Goal: Information Seeking & Learning: Find specific fact

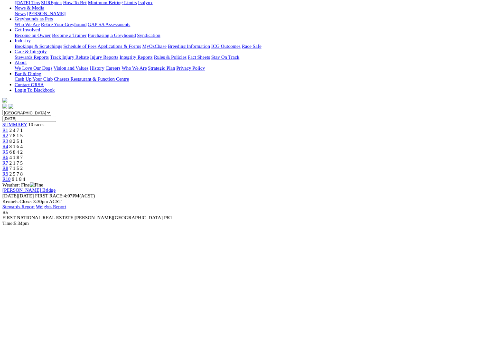
scroll to position [137, 0]
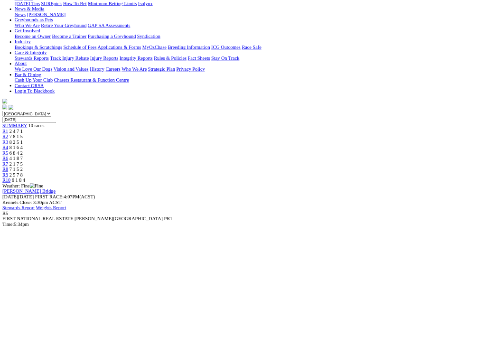
click at [13, 243] on span "R6" at bounding box center [8, 247] width 9 height 8
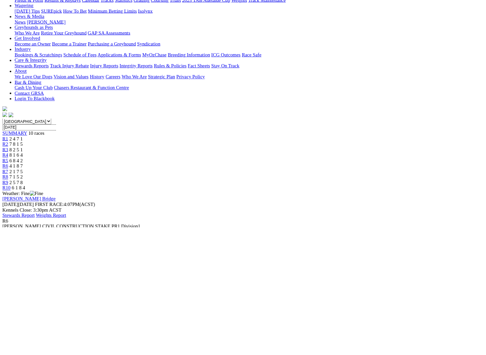
scroll to position [129, 0]
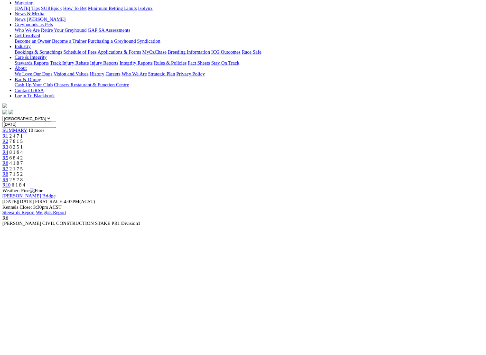
click at [36, 260] on span "2 1 7 5" at bounding box center [25, 264] width 21 height 8
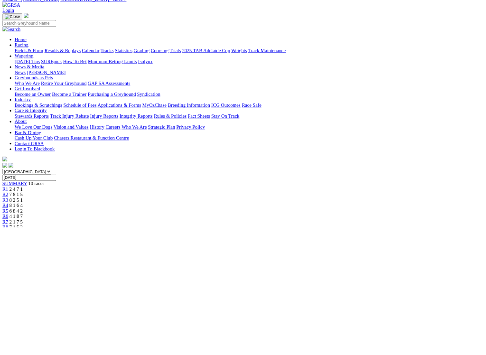
scroll to position [39, 0]
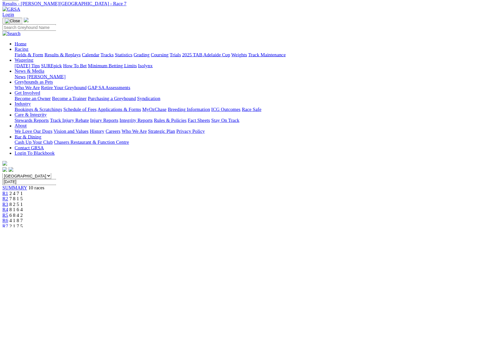
click at [13, 302] on link "R8" at bounding box center [8, 362] width 9 height 8
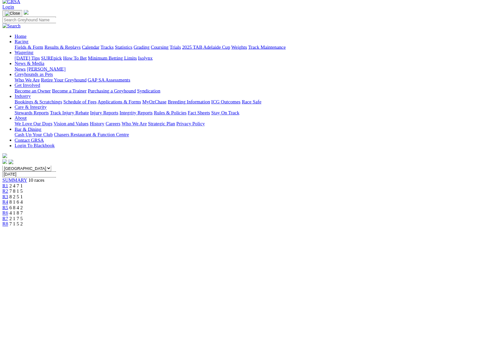
scroll to position [56, 0]
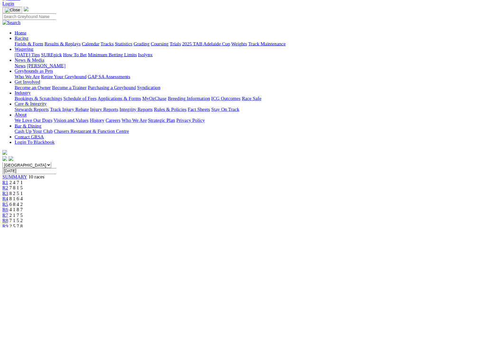
click at [13, 302] on link "R9" at bounding box center [8, 354] width 9 height 8
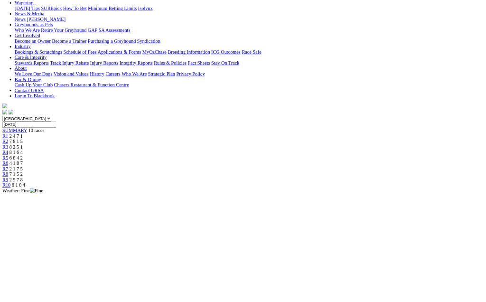
scroll to position [126, 0]
